Goal: Task Accomplishment & Management: Manage account settings

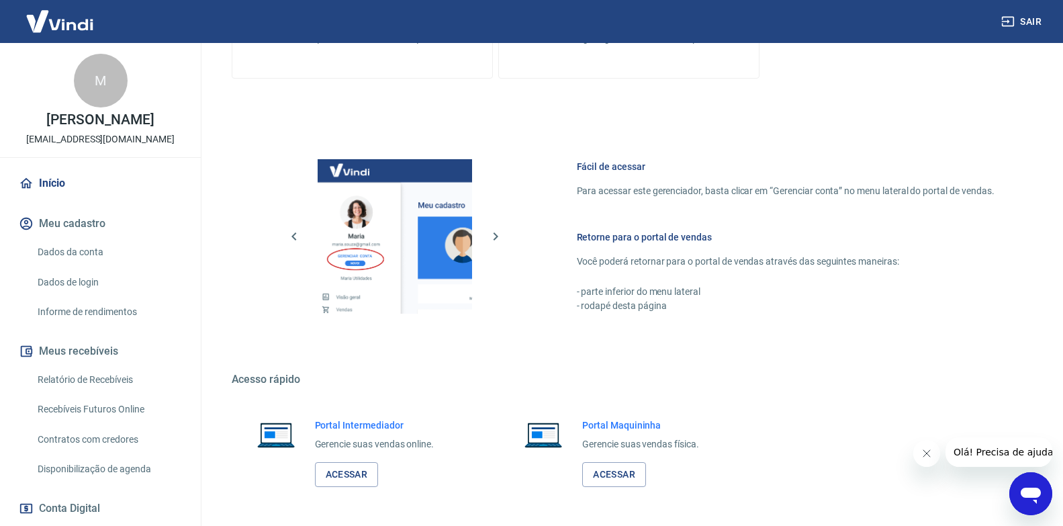
scroll to position [521, 0]
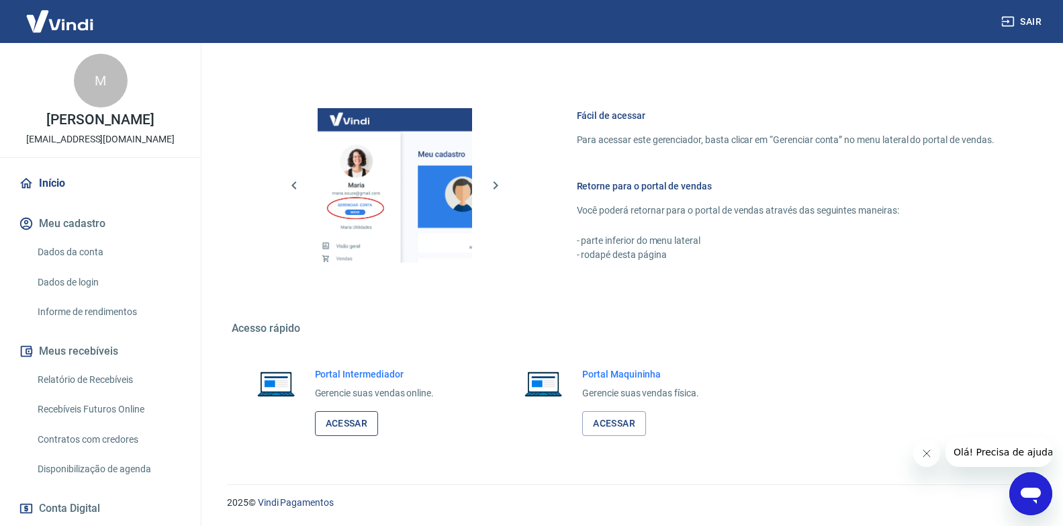
click at [353, 429] on link "Acessar" at bounding box center [347, 423] width 64 height 25
